Goal: Information Seeking & Learning: Learn about a topic

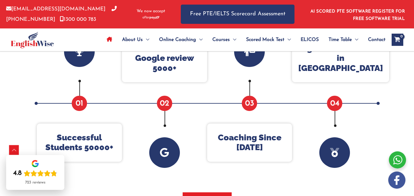
scroll to position [278, 0]
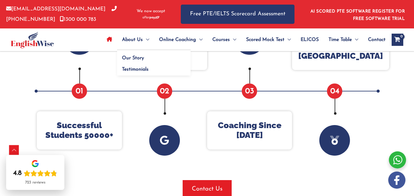
click at [139, 39] on span "About Us" at bounding box center [132, 39] width 21 height 21
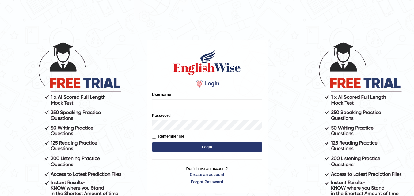
type input "kapoorankit95"
click at [212, 101] on input "kapoorankit95" at bounding box center [207, 104] width 110 height 10
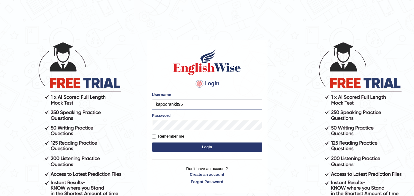
click at [287, 136] on body "Login Please fix the following errors: Username kapoorankit95 Password Remember…" at bounding box center [207, 119] width 414 height 196
click at [227, 146] on button "Login" at bounding box center [207, 147] width 110 height 9
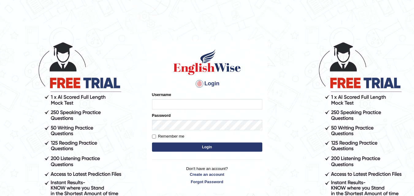
type input "kapoorankit95"
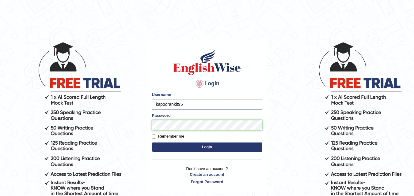
click at [152, 143] on button "Login" at bounding box center [207, 147] width 110 height 9
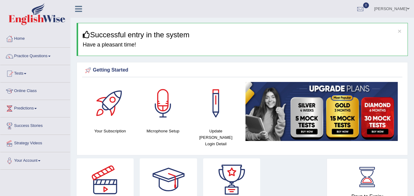
click at [37, 89] on link "Online Class" at bounding box center [35, 90] width 70 height 15
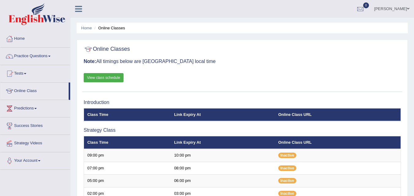
click at [92, 77] on link "View class schedule" at bounding box center [104, 77] width 40 height 9
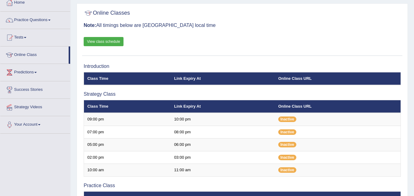
scroll to position [49, 0]
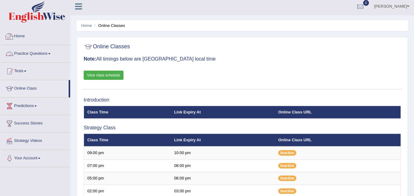
scroll to position [2, 0]
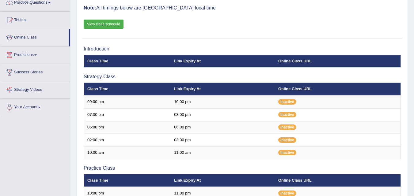
scroll to position [61, 0]
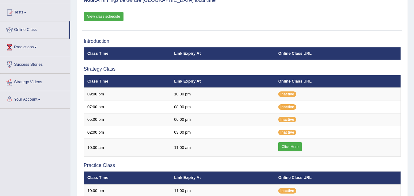
scroll to position [61, 0]
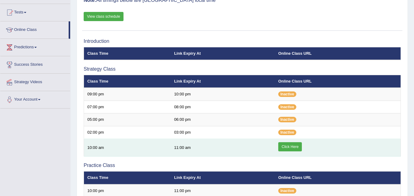
click at [288, 149] on link "Click Here" at bounding box center [290, 146] width 24 height 9
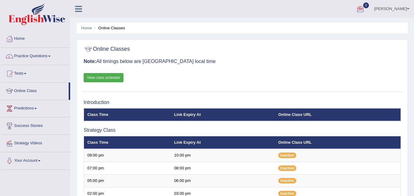
click at [53, 60] on link "Practice Questions" at bounding box center [35, 55] width 70 height 15
click at [48, 57] on link "Practice Questions" at bounding box center [35, 55] width 70 height 15
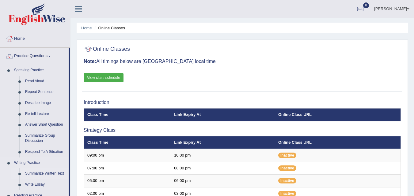
click at [40, 175] on link "Summarize Written Text" at bounding box center [45, 174] width 46 height 11
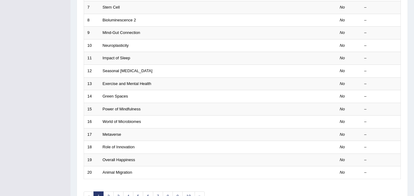
scroll to position [172, 0]
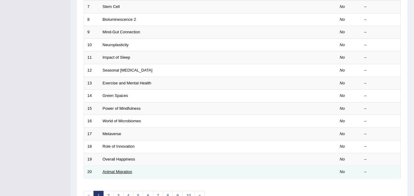
click at [129, 173] on link "Animal Migration" at bounding box center [118, 172] width 30 height 5
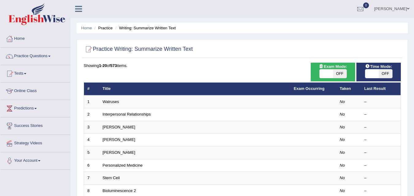
click at [338, 72] on span "OFF" at bounding box center [339, 74] width 13 height 9
checkbox input "true"
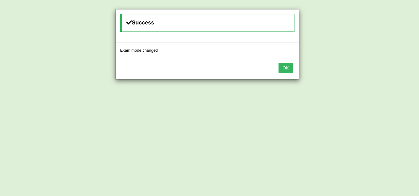
click at [280, 68] on button "OK" at bounding box center [285, 68] width 14 height 10
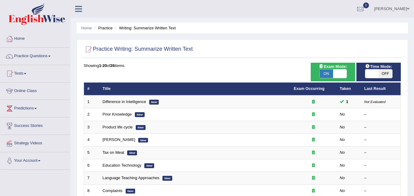
click at [382, 74] on span "OFF" at bounding box center [385, 74] width 13 height 9
checkbox input "true"
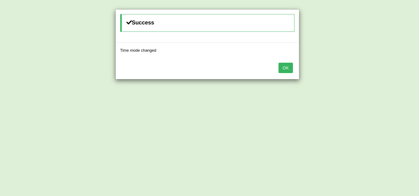
click at [283, 63] on button "OK" at bounding box center [285, 68] width 14 height 10
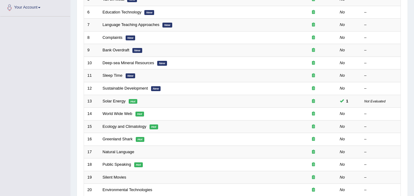
scroll to position [172, 0]
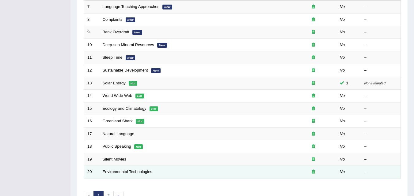
click at [116, 169] on td "Environmental Technologies" at bounding box center [194, 172] width 191 height 13
click at [113, 171] on link "Environmental Technologies" at bounding box center [128, 172] width 50 height 5
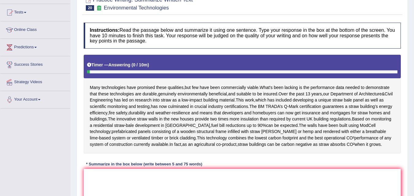
scroll to position [74, 0]
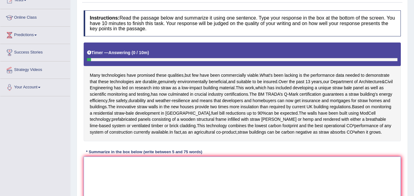
click at [242, 183] on textarea at bounding box center [242, 186] width 317 height 59
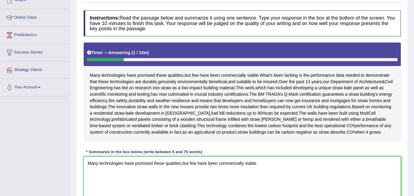
click at [269, 175] on textarea "Many technologies have promised these qualities,but few have been commercially …" at bounding box center [242, 186] width 317 height 59
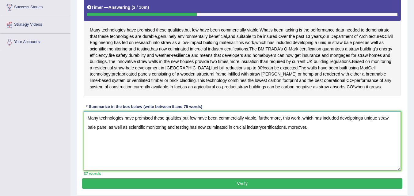
scroll to position [123, 0]
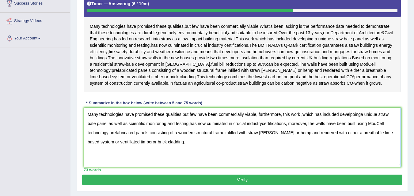
type textarea "Many technologies have promised these qualities,but few have been commercially …"
click at [302, 185] on button "Verify" at bounding box center [242, 180] width 320 height 10
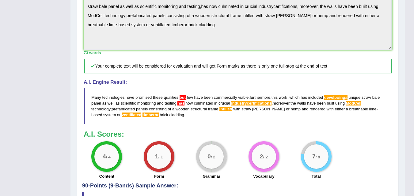
scroll to position [42, 0]
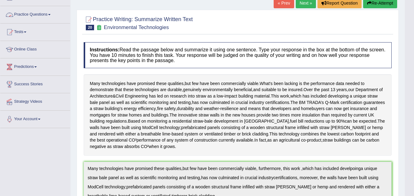
click at [53, 20] on link "Practice Questions" at bounding box center [35, 13] width 70 height 15
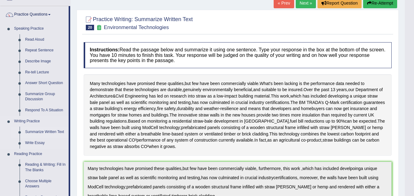
click at [44, 134] on link "Summarize Written Text" at bounding box center [45, 132] width 46 height 11
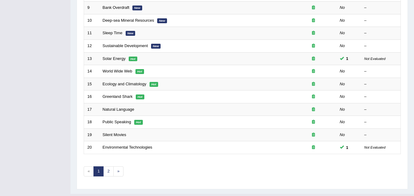
scroll to position [209, 0]
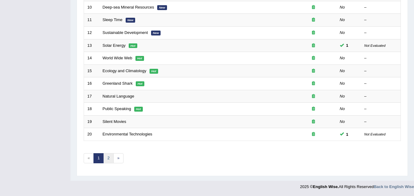
click at [109, 158] on link "2" at bounding box center [108, 159] width 10 height 10
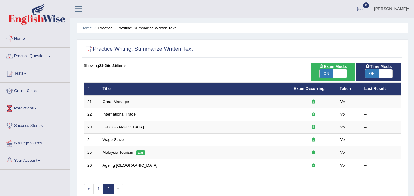
click at [120, 190] on span "»" at bounding box center [118, 189] width 10 height 10
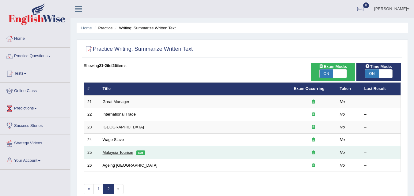
click at [111, 153] on link "Malaysia Tourism" at bounding box center [118, 152] width 31 height 5
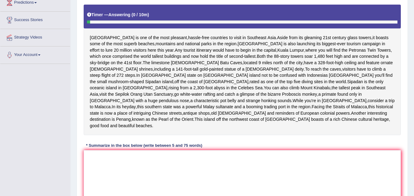
scroll to position [110, 0]
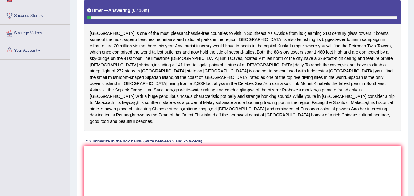
click at [188, 173] on textarea at bounding box center [242, 175] width 317 height 59
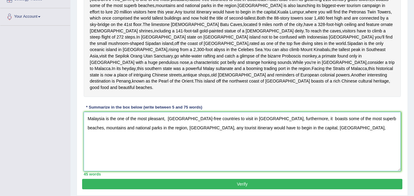
scroll to position [159, 0]
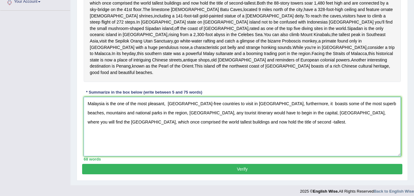
click at [229, 134] on textarea "Malaysia is the one of the most pleasant, hasle-free countries to visit in Sout…" at bounding box center [242, 126] width 317 height 59
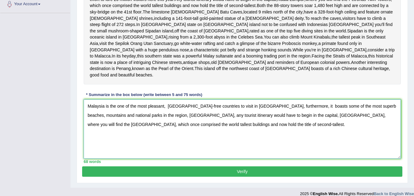
scroll to position [177, 0]
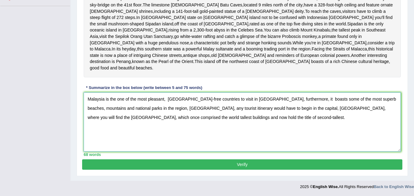
type textarea "Malaysia is the one of the most pleasant, hasle-free countries to visit in Sout…"
click at [302, 167] on button "Verify" at bounding box center [242, 165] width 320 height 10
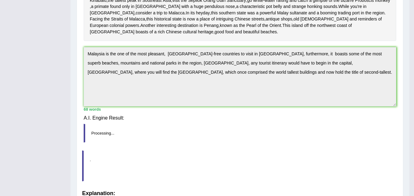
scroll to position [153, 0]
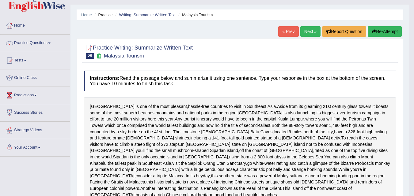
scroll to position [11, 0]
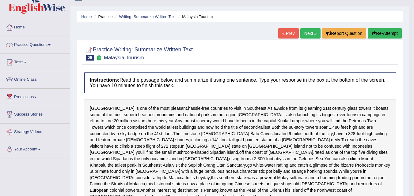
click at [48, 44] on link "Practice Questions" at bounding box center [35, 43] width 70 height 15
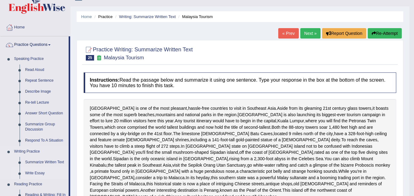
click at [38, 173] on link "Write Essay" at bounding box center [45, 173] width 46 height 11
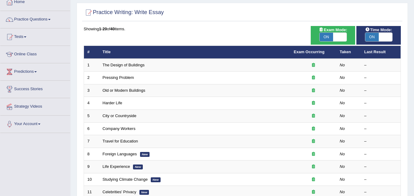
scroll to position [49, 0]
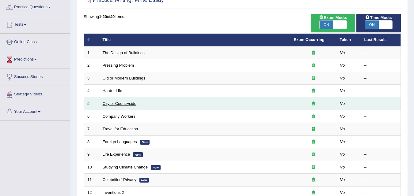
click at [122, 104] on link "City or Countryside" at bounding box center [120, 103] width 34 height 5
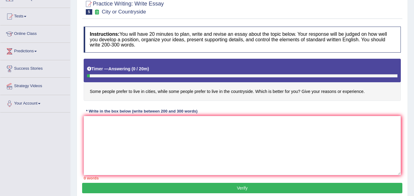
scroll to position [58, 0]
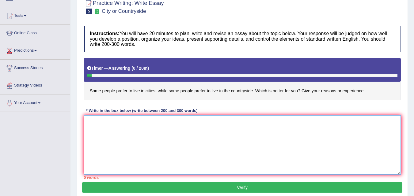
paste textarea "The increasing influence of (essay topic) on our lives has ignited numerous dis…"
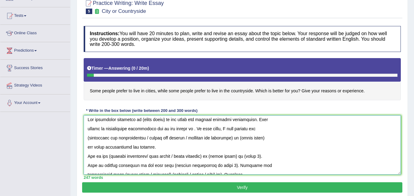
scroll to position [0, 0]
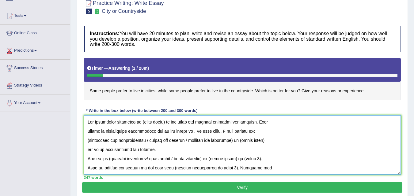
click at [152, 123] on textarea at bounding box center [242, 145] width 317 height 59
click at [186, 132] on textarea at bounding box center [242, 145] width 317 height 59
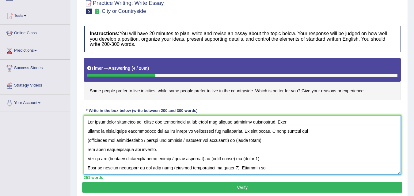
click at [269, 142] on textarea at bounding box center [242, 145] width 317 height 59
click at [306, 133] on textarea at bounding box center [242, 145] width 317 height 59
click at [148, 142] on textarea at bounding box center [242, 145] width 317 height 59
click at [88, 142] on textarea at bounding box center [242, 145] width 317 height 59
click at [158, 150] on textarea at bounding box center [242, 145] width 317 height 59
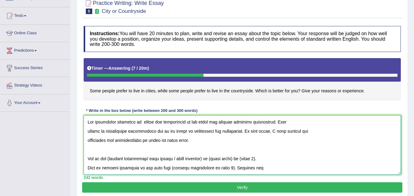
click at [201, 146] on textarea at bounding box center [242, 145] width 317 height 59
click at [203, 141] on textarea at bounding box center [242, 145] width 317 height 59
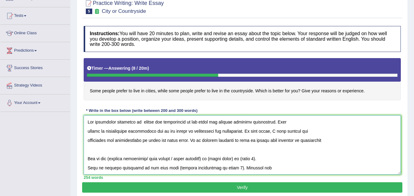
click at [203, 141] on textarea at bounding box center [242, 145] width 317 height 59
click at [209, 158] on textarea at bounding box center [242, 145] width 317 height 59
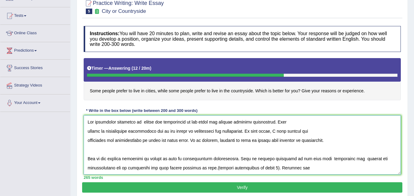
click at [129, 168] on textarea at bounding box center [242, 145] width 317 height 59
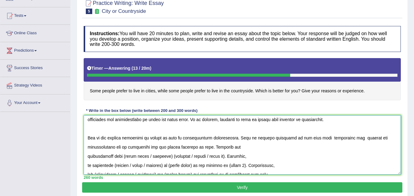
scroll to position [25, 0]
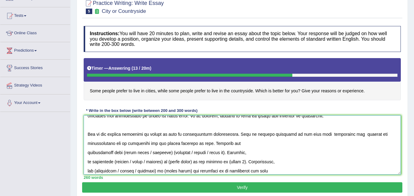
click at [227, 153] on textarea at bounding box center [242, 145] width 317 height 59
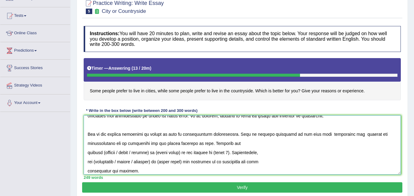
click at [250, 140] on textarea at bounding box center [242, 145] width 317 height 59
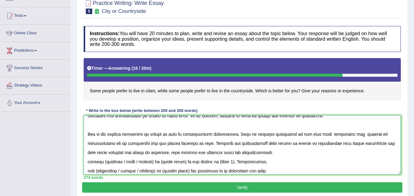
scroll to position [42, 0]
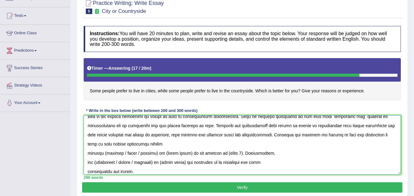
click at [247, 134] on textarea at bounding box center [242, 145] width 317 height 59
click at [118, 146] on textarea at bounding box center [242, 145] width 317 height 59
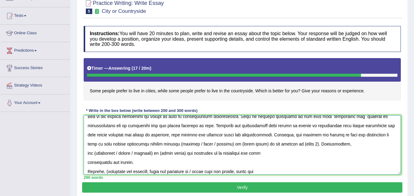
scroll to position [33, 0]
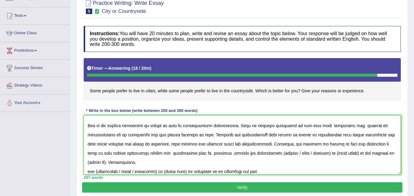
click at [166, 154] on textarea at bounding box center [242, 145] width 317 height 59
type textarea "The increasing influence of cities and countryside on our lives has ignited num…"
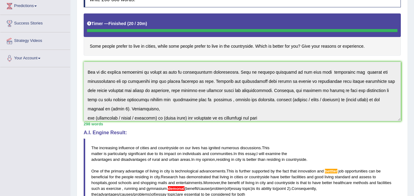
scroll to position [99, 0]
